Goal: Download file/media

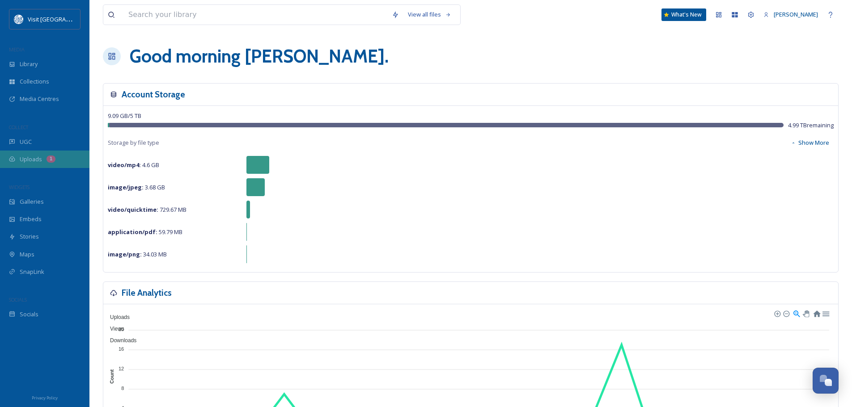
drag, startPoint x: 0, startPoint y: 0, endPoint x: 26, endPoint y: 156, distance: 158.7
click at [26, 156] on span "Uploads" at bounding box center [31, 159] width 22 height 8
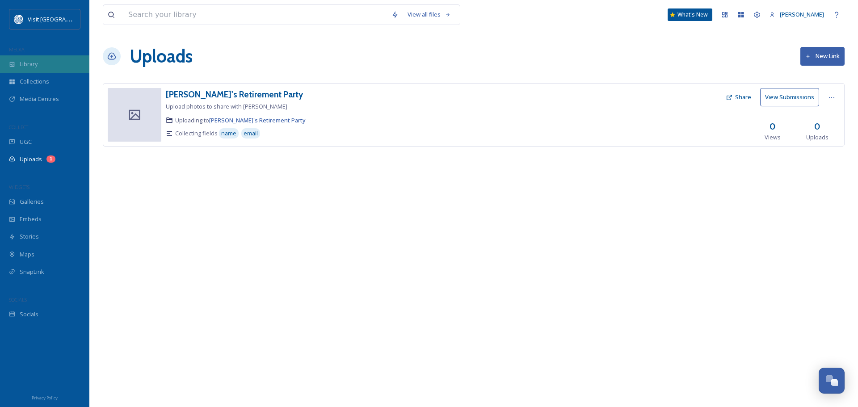
click at [40, 67] on div "Library" at bounding box center [44, 63] width 89 height 17
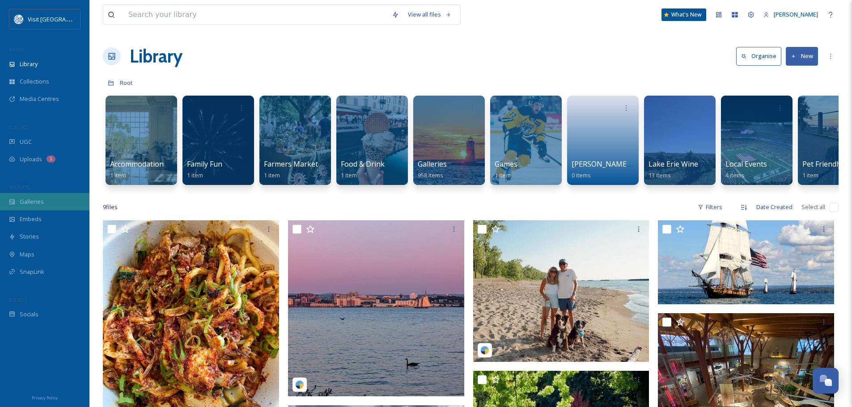
click at [25, 207] on div "Galleries" at bounding box center [44, 201] width 89 height 17
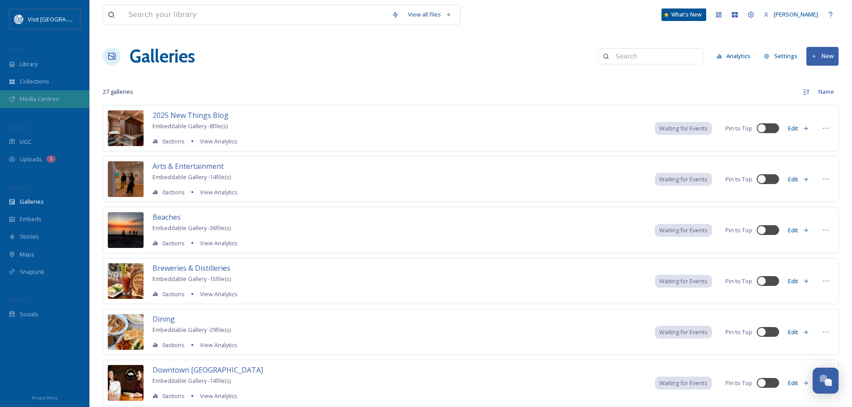
click at [25, 97] on span "Media Centres" at bounding box center [39, 99] width 39 height 8
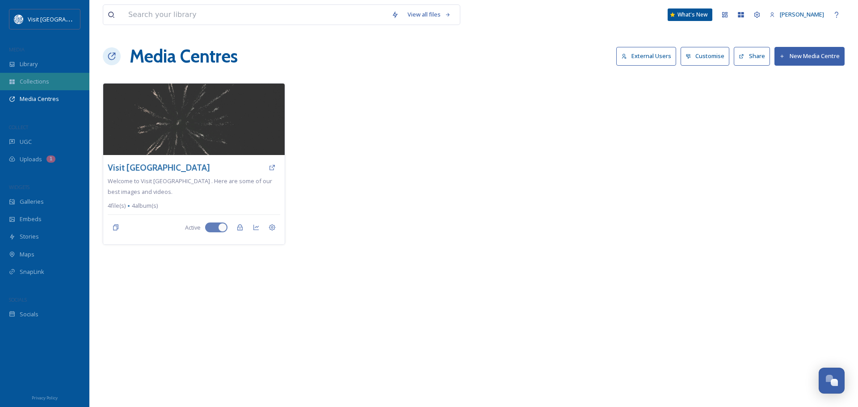
click at [40, 81] on span "Collections" at bounding box center [35, 81] width 30 height 8
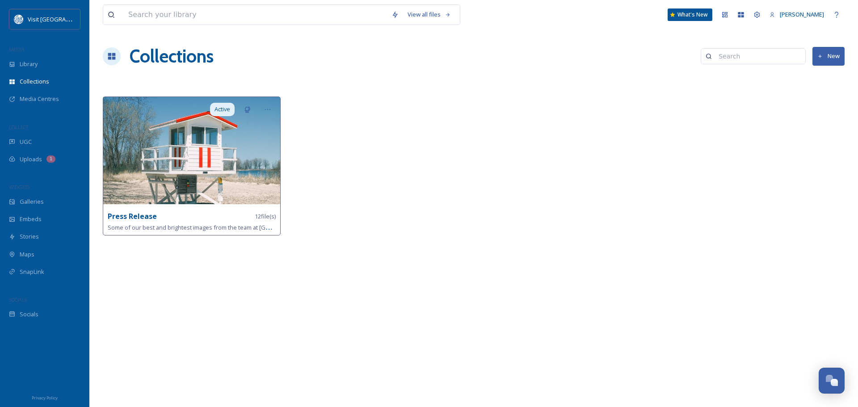
click at [175, 216] on div "Press Release 12 file(s)" at bounding box center [192, 216] width 168 height 11
click at [144, 217] on strong "Press Release" at bounding box center [132, 216] width 49 height 10
click at [179, 169] on img at bounding box center [191, 150] width 177 height 107
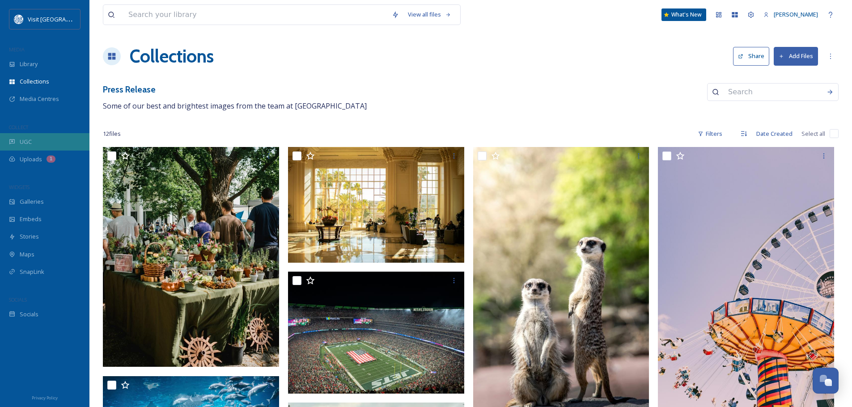
click at [33, 139] on div "UGC" at bounding box center [44, 141] width 89 height 17
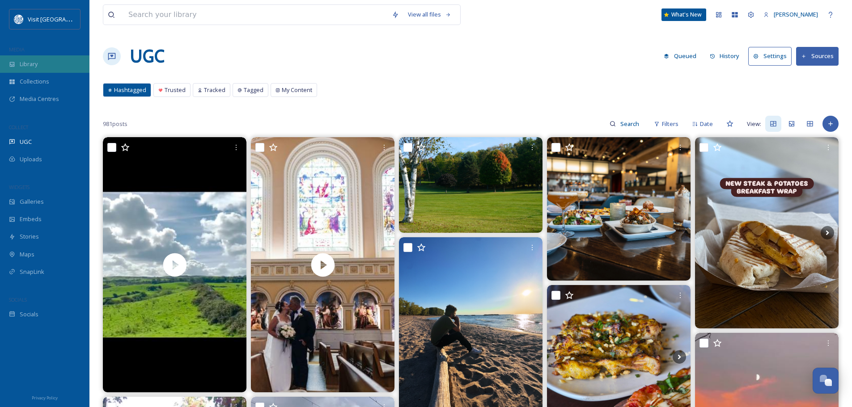
click at [30, 62] on span "Library" at bounding box center [29, 64] width 18 height 8
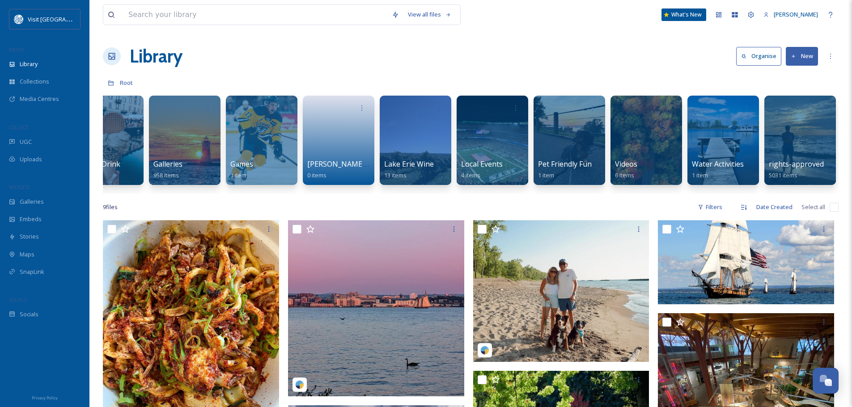
scroll to position [0, 341]
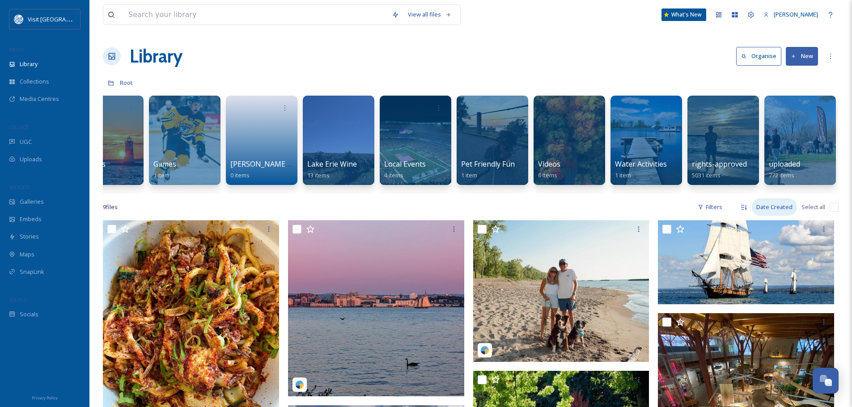
click at [775, 212] on div "Date Created" at bounding box center [774, 206] width 45 height 17
click at [775, 249] on span "Date Created" at bounding box center [771, 245] width 35 height 8
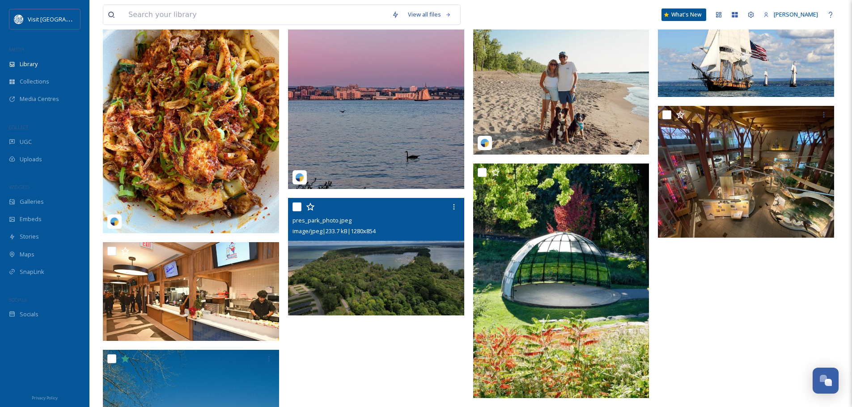
scroll to position [224, 0]
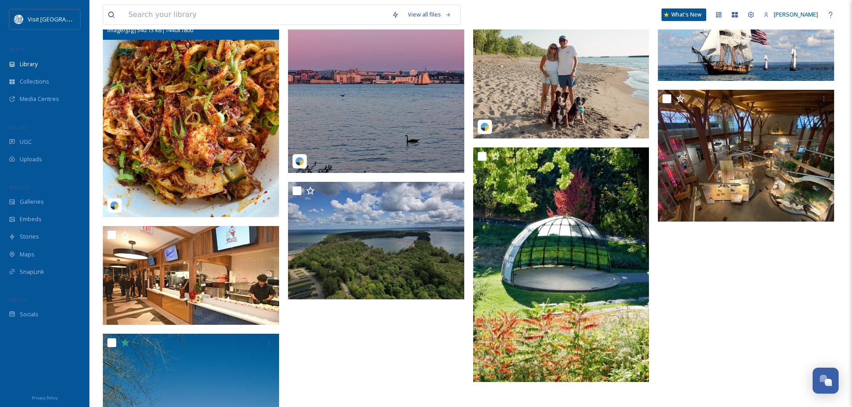
click at [170, 106] on img at bounding box center [191, 107] width 176 height 220
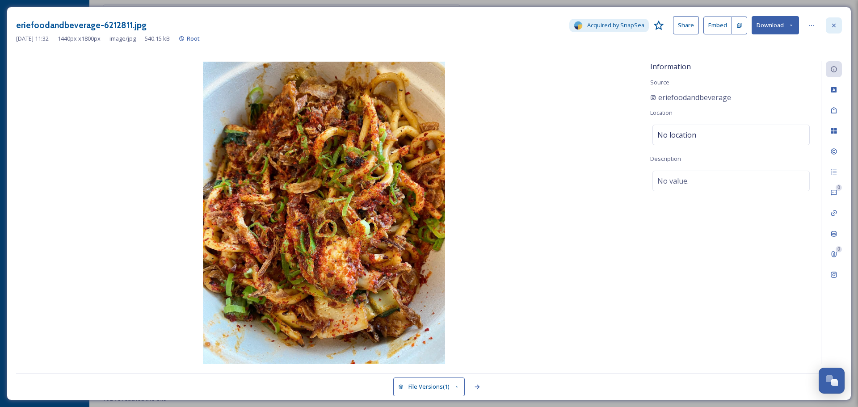
click at [836, 28] on icon at bounding box center [834, 25] width 7 height 7
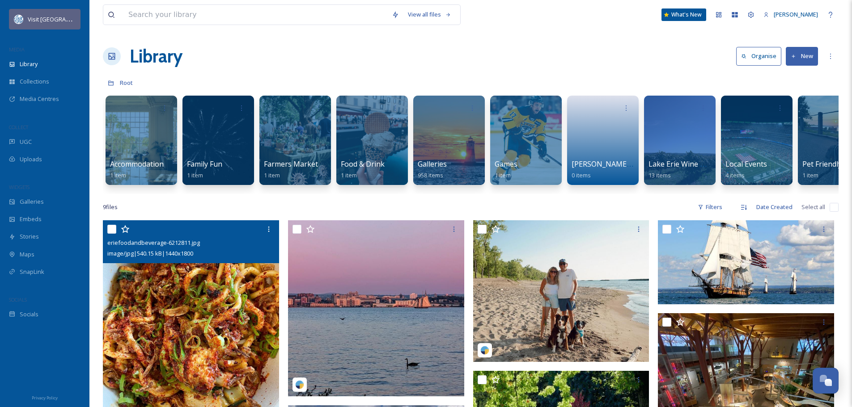
click at [34, 22] on span "Visit [GEOGRAPHIC_DATA]" at bounding box center [62, 19] width 69 height 8
click at [30, 151] on div "Uploads" at bounding box center [44, 159] width 89 height 17
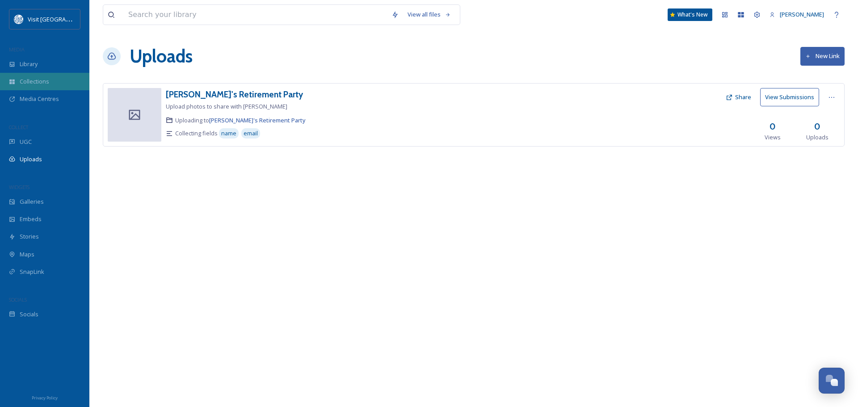
click at [37, 79] on span "Collections" at bounding box center [35, 81] width 30 height 8
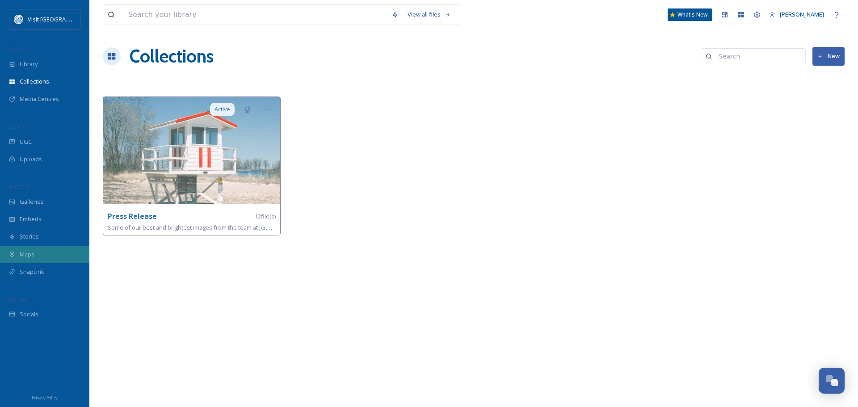
click at [41, 258] on div "Maps" at bounding box center [44, 254] width 89 height 17
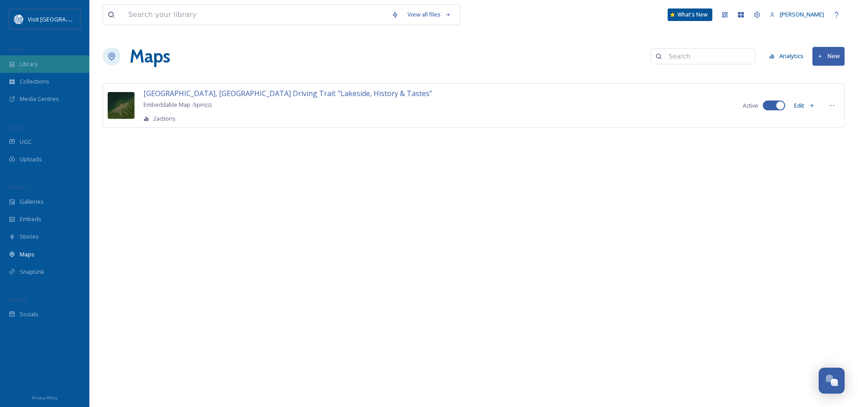
click at [25, 60] on span "Library" at bounding box center [29, 64] width 18 height 8
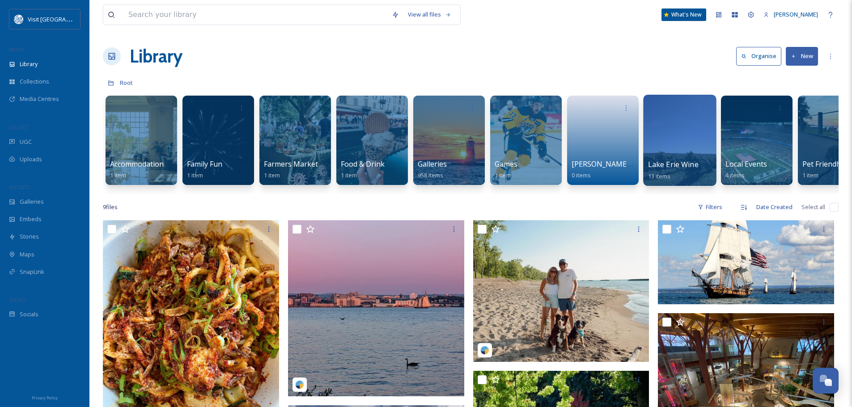
click at [667, 144] on div at bounding box center [679, 140] width 73 height 91
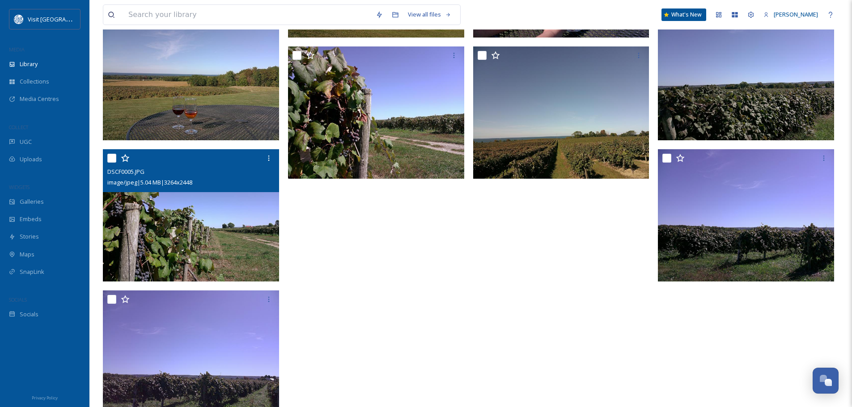
click at [231, 229] on img at bounding box center [191, 215] width 176 height 132
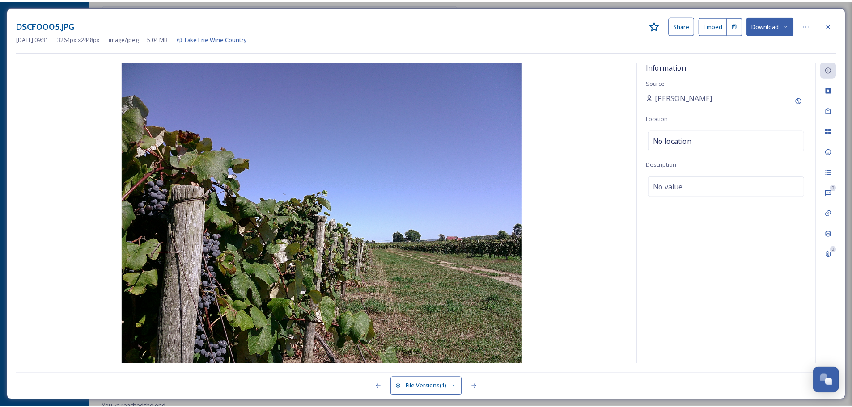
scroll to position [252, 0]
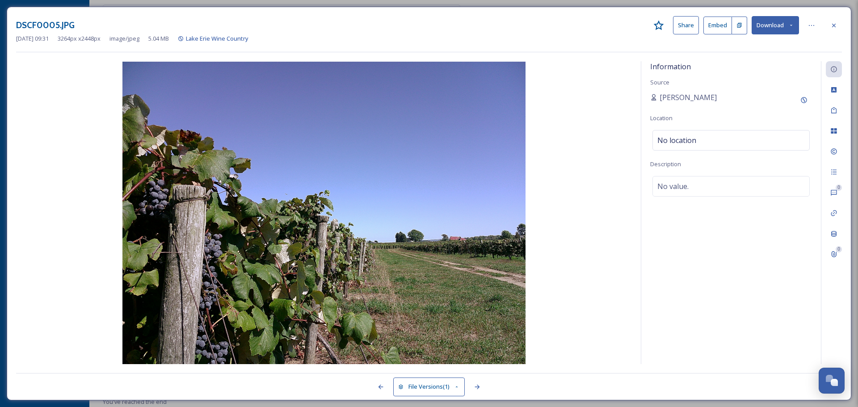
click at [790, 24] on icon at bounding box center [792, 25] width 6 height 6
click at [760, 49] on span "Download Original (3264 x 2448)" at bounding box center [752, 46] width 84 height 8
click at [838, 27] on div at bounding box center [834, 25] width 16 height 16
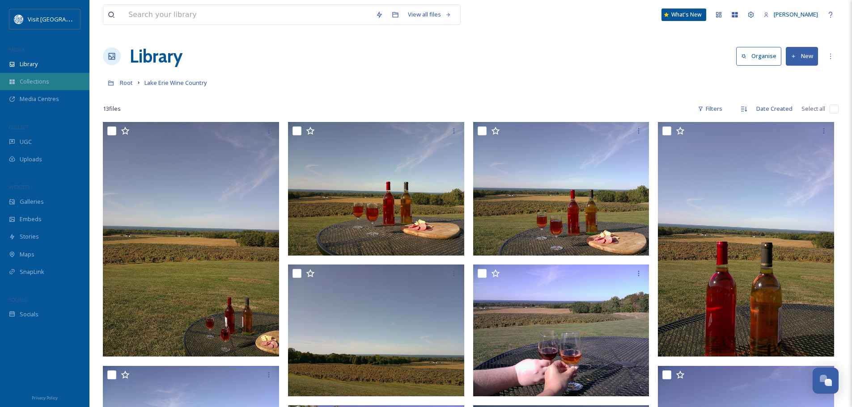
click at [36, 81] on span "Collections" at bounding box center [35, 81] width 30 height 8
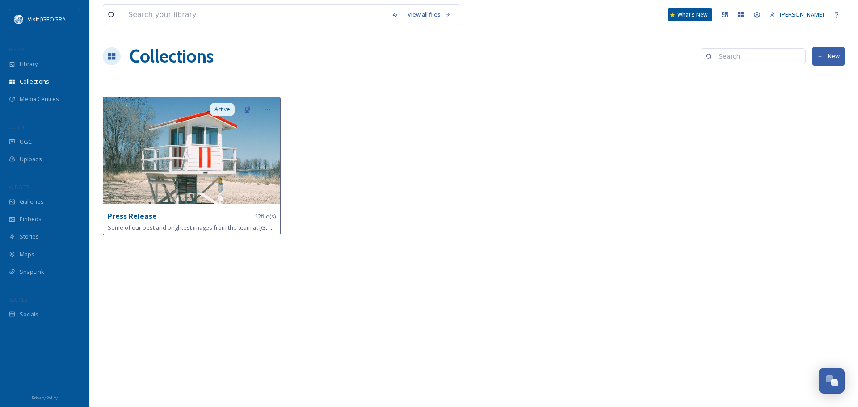
click at [186, 180] on img at bounding box center [191, 150] width 177 height 107
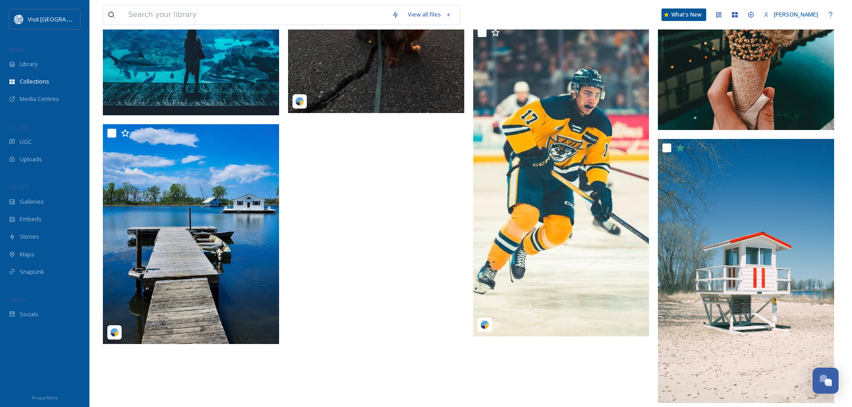
scroll to position [480, 0]
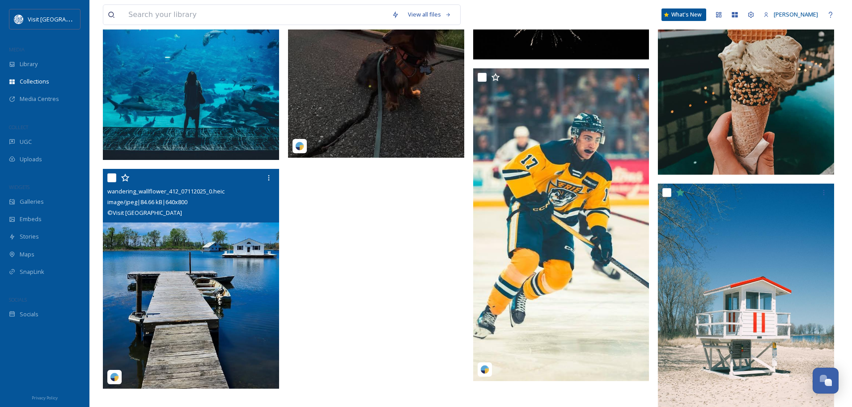
click at [176, 292] on img at bounding box center [191, 279] width 176 height 220
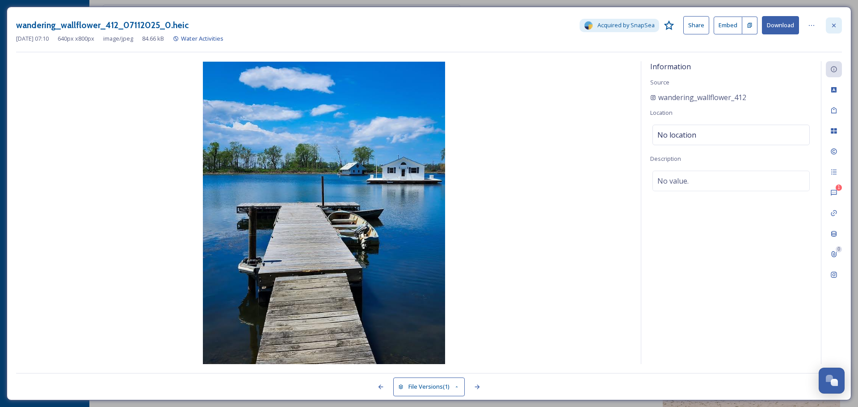
click at [835, 28] on icon at bounding box center [834, 25] width 7 height 7
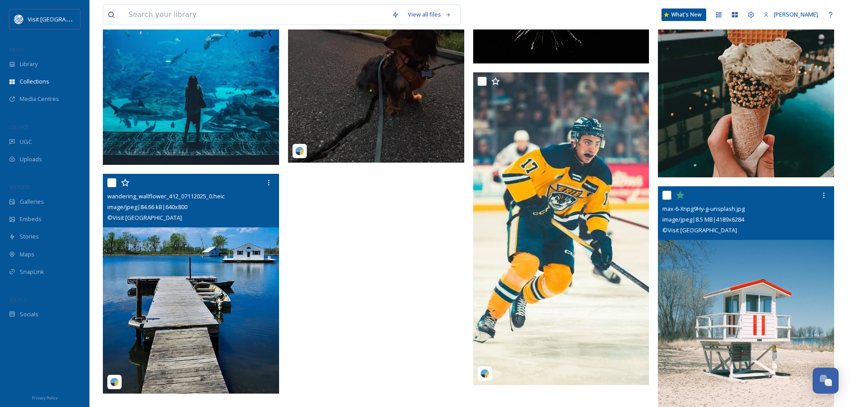
click at [733, 277] on img at bounding box center [746, 318] width 176 height 264
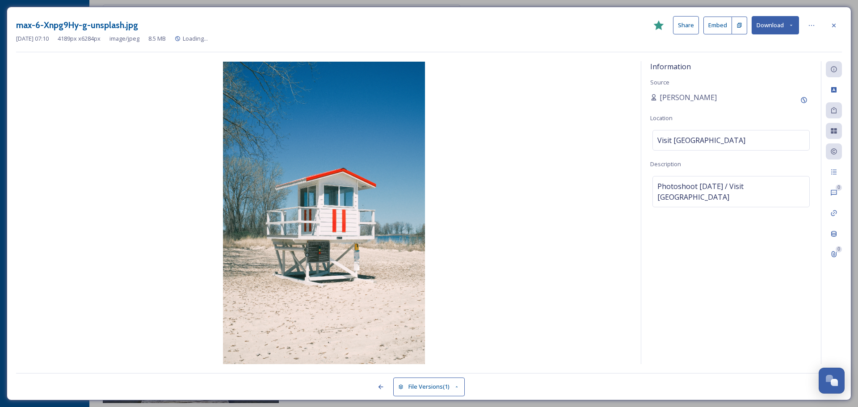
scroll to position [473, 0]
click at [833, 23] on icon at bounding box center [834, 25] width 7 height 7
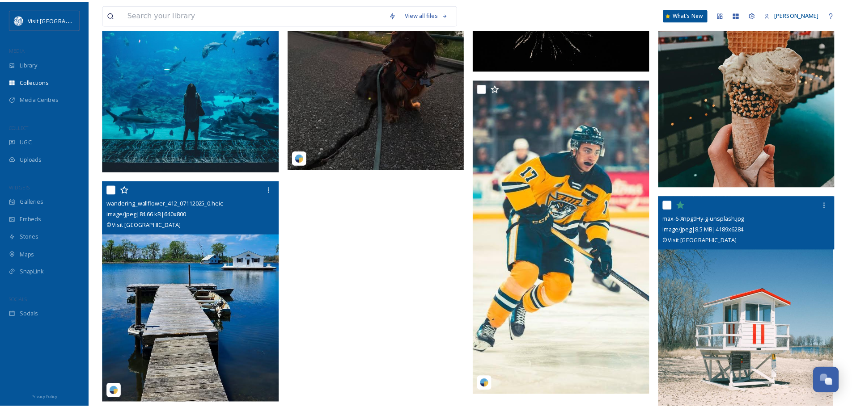
scroll to position [480, 0]
